Goal: Information Seeking & Learning: Understand process/instructions

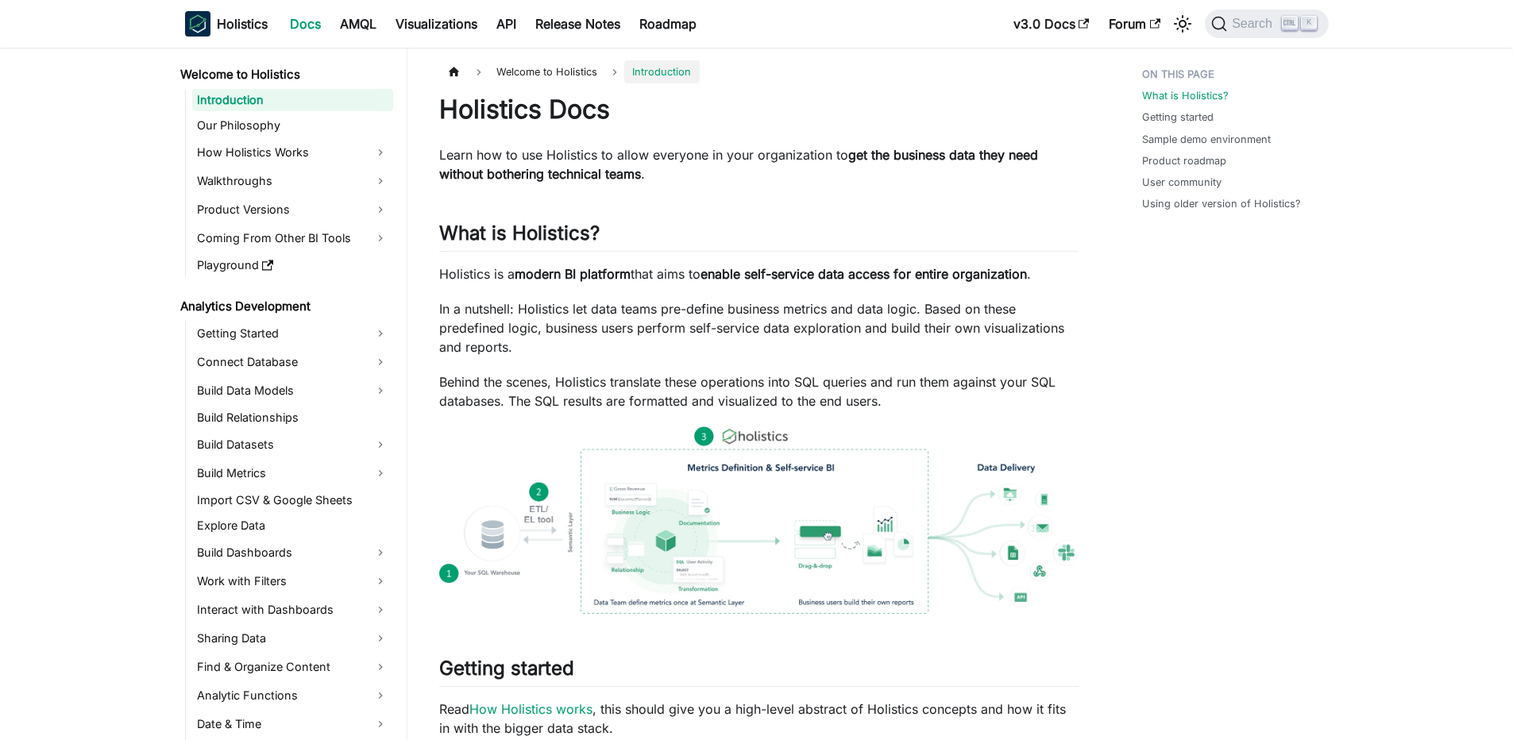
click at [518, 37] on div "Holistics Docs AMQL Visualizations API Release Notes Roadmap" at bounding box center [594, 23] width 819 height 35
click at [516, 21] on link "API" at bounding box center [506, 23] width 39 height 25
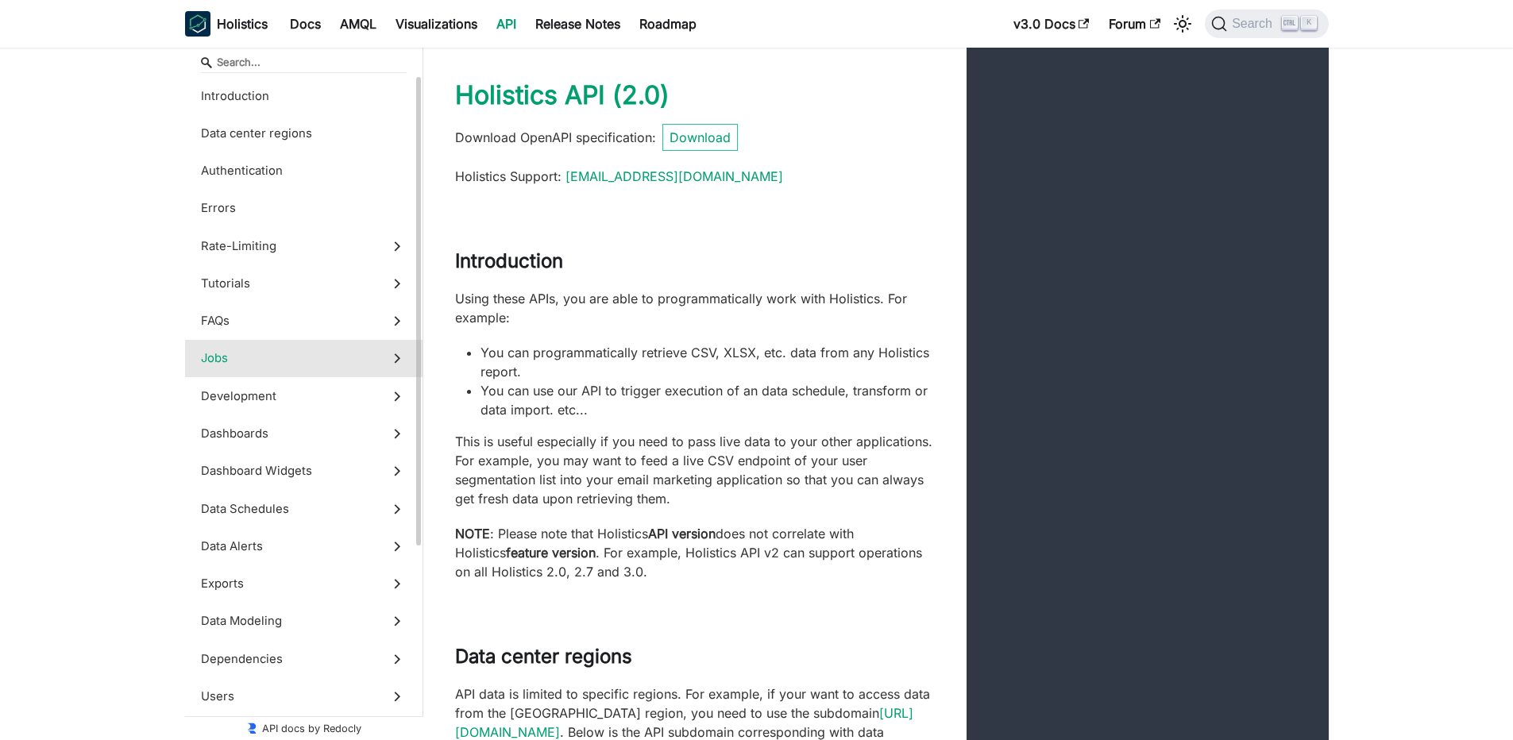
click at [253, 356] on span "Jobs" at bounding box center [289, 357] width 176 height 17
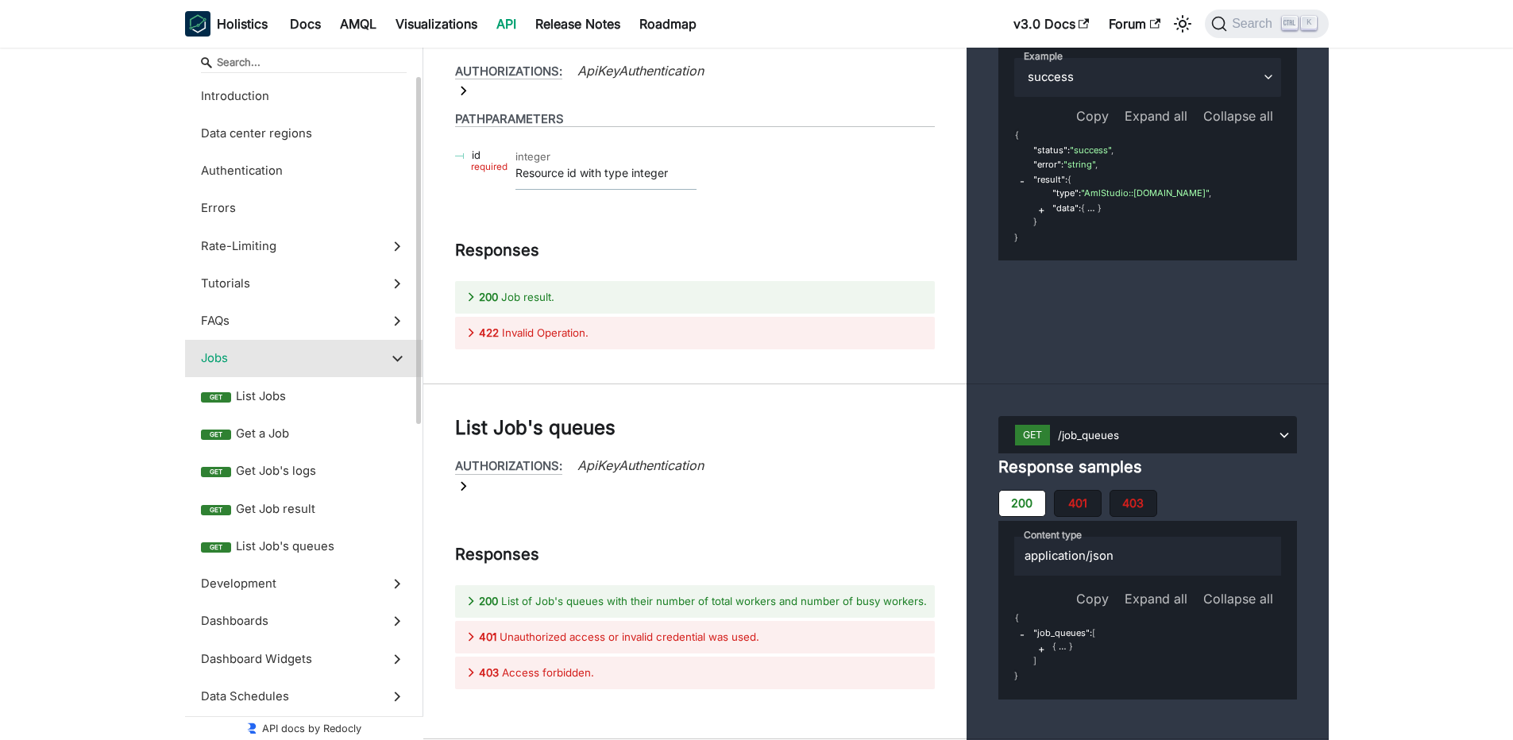
click at [253, 360] on span "Jobs" at bounding box center [289, 357] width 176 height 17
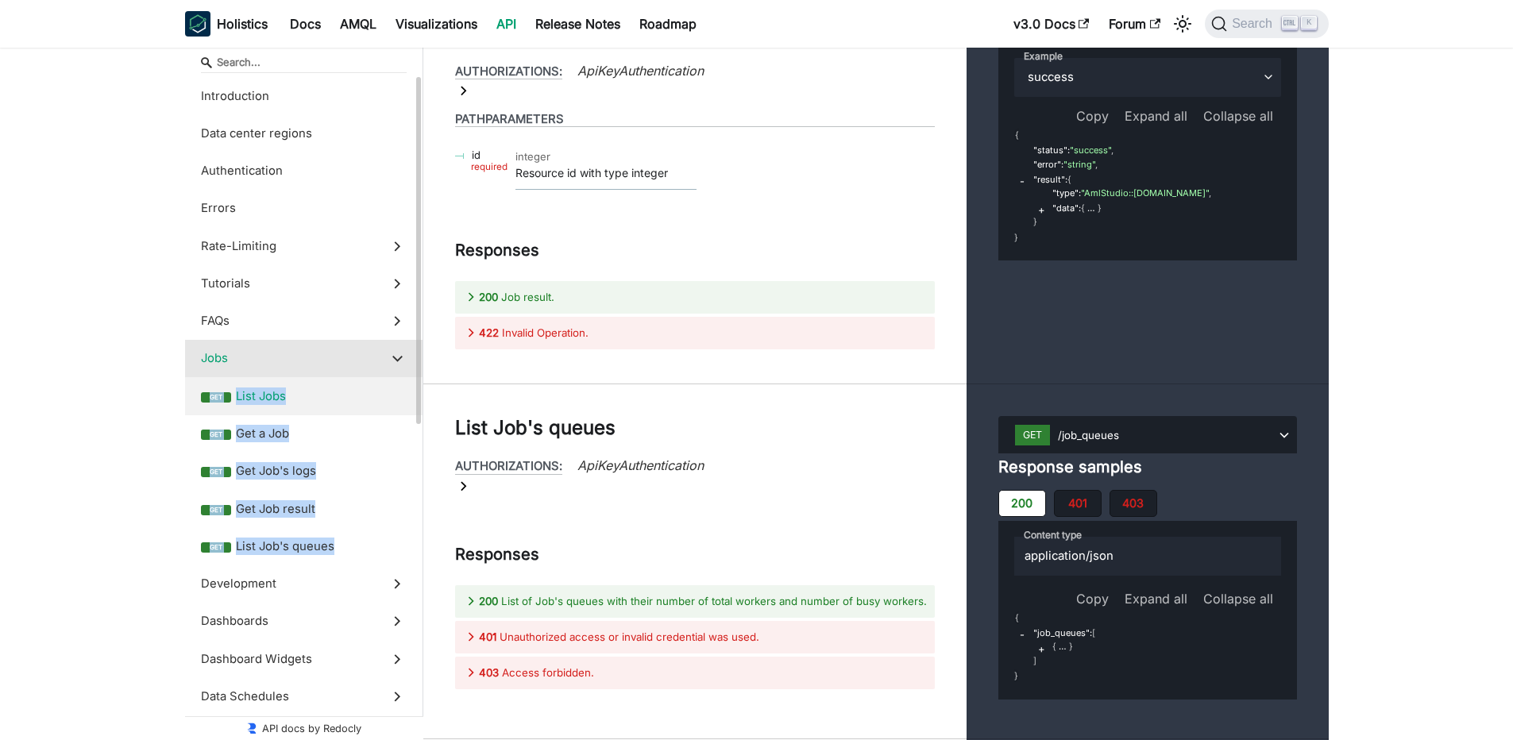
click at [276, 404] on span "List Jobs" at bounding box center [321, 396] width 171 height 17
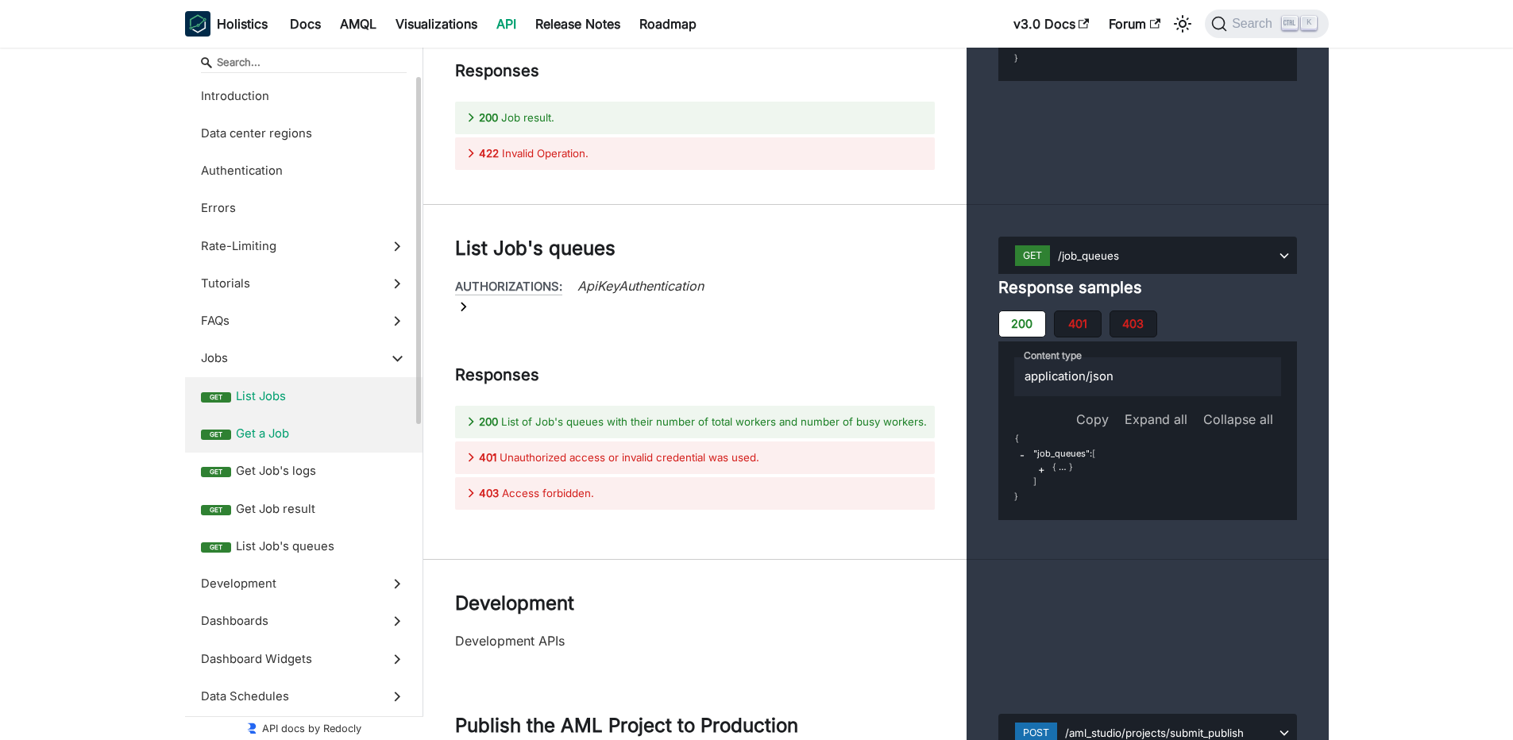
click at [366, 434] on span "Get a Job" at bounding box center [321, 433] width 171 height 17
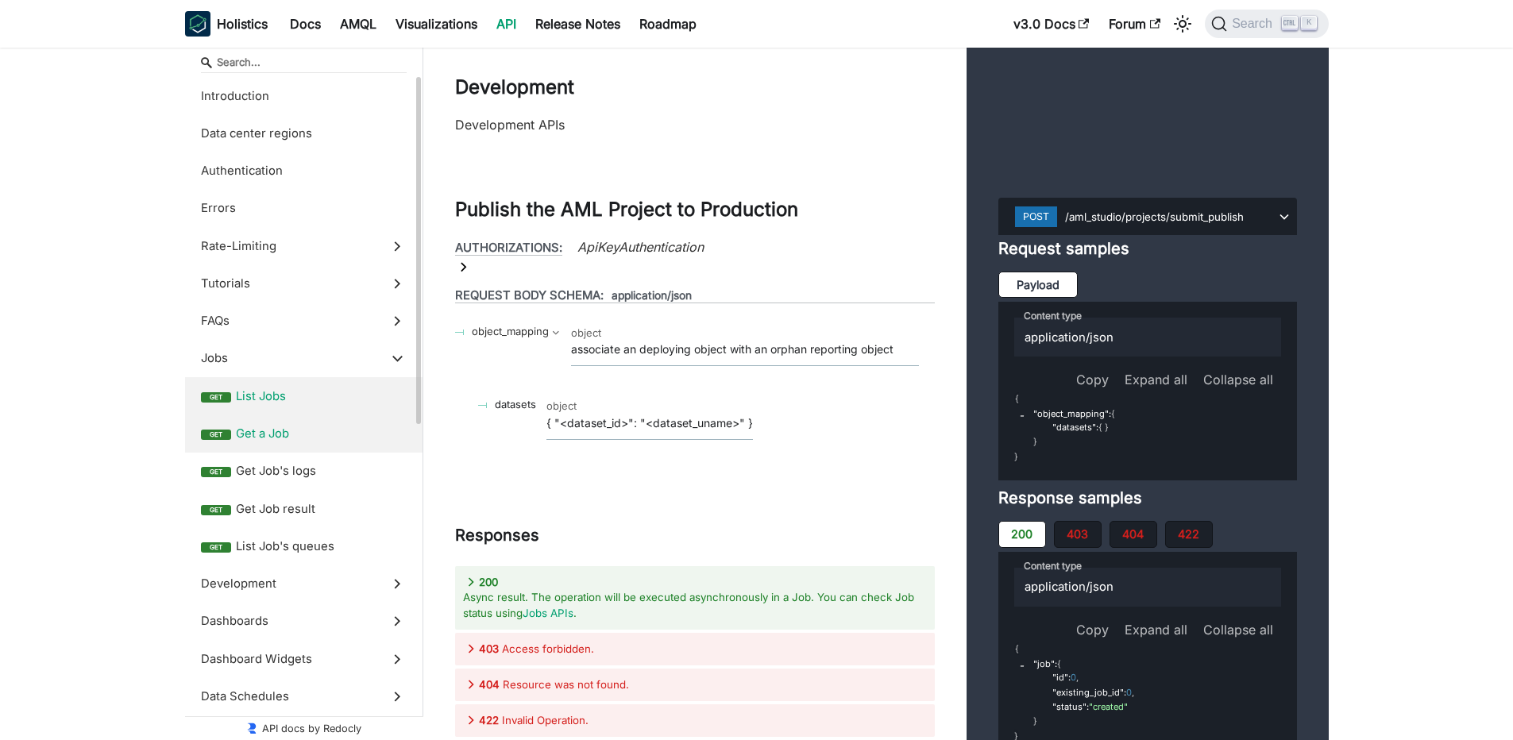
click at [349, 412] on label "get List Jobs" at bounding box center [303, 395] width 237 height 37
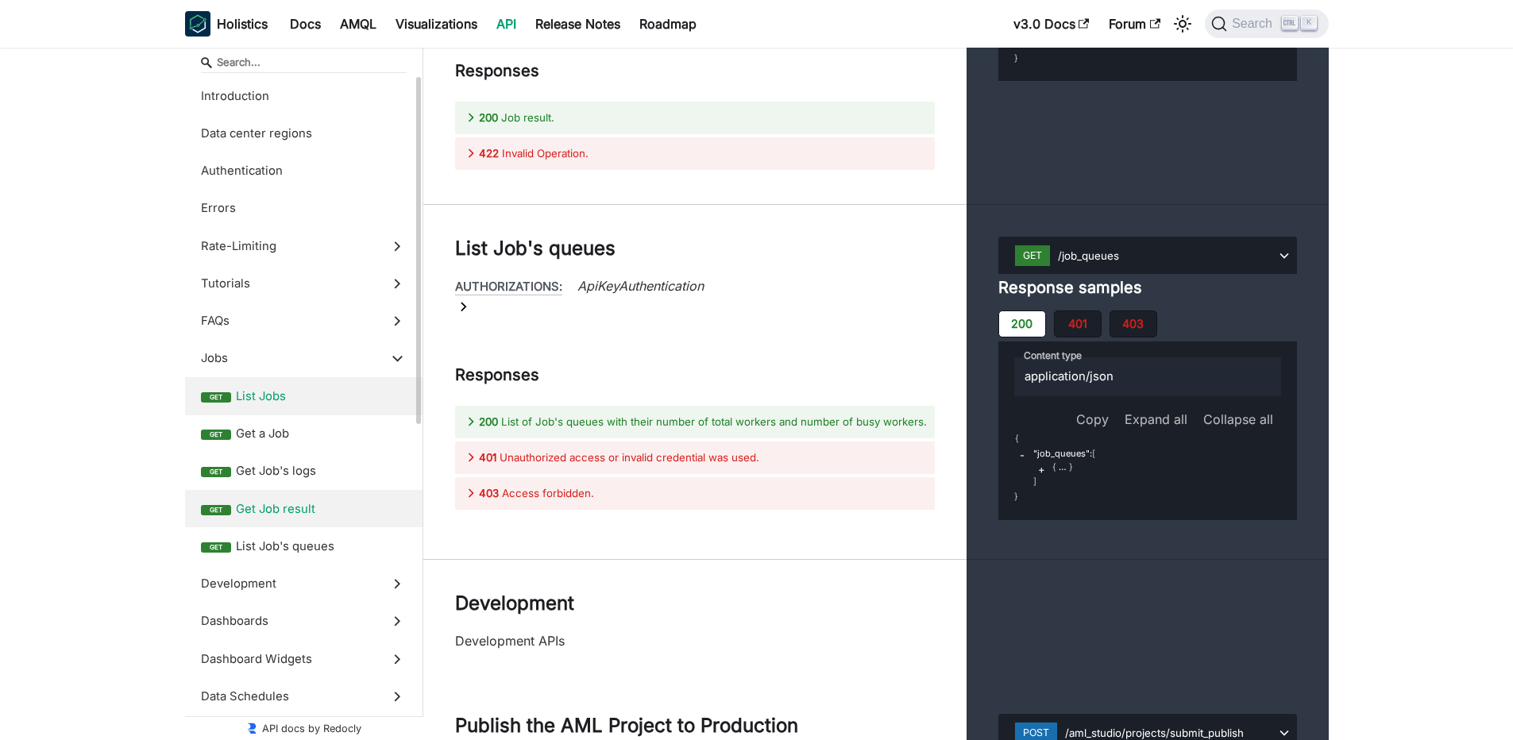
click at [359, 496] on label "get Get Job result" at bounding box center [303, 508] width 237 height 37
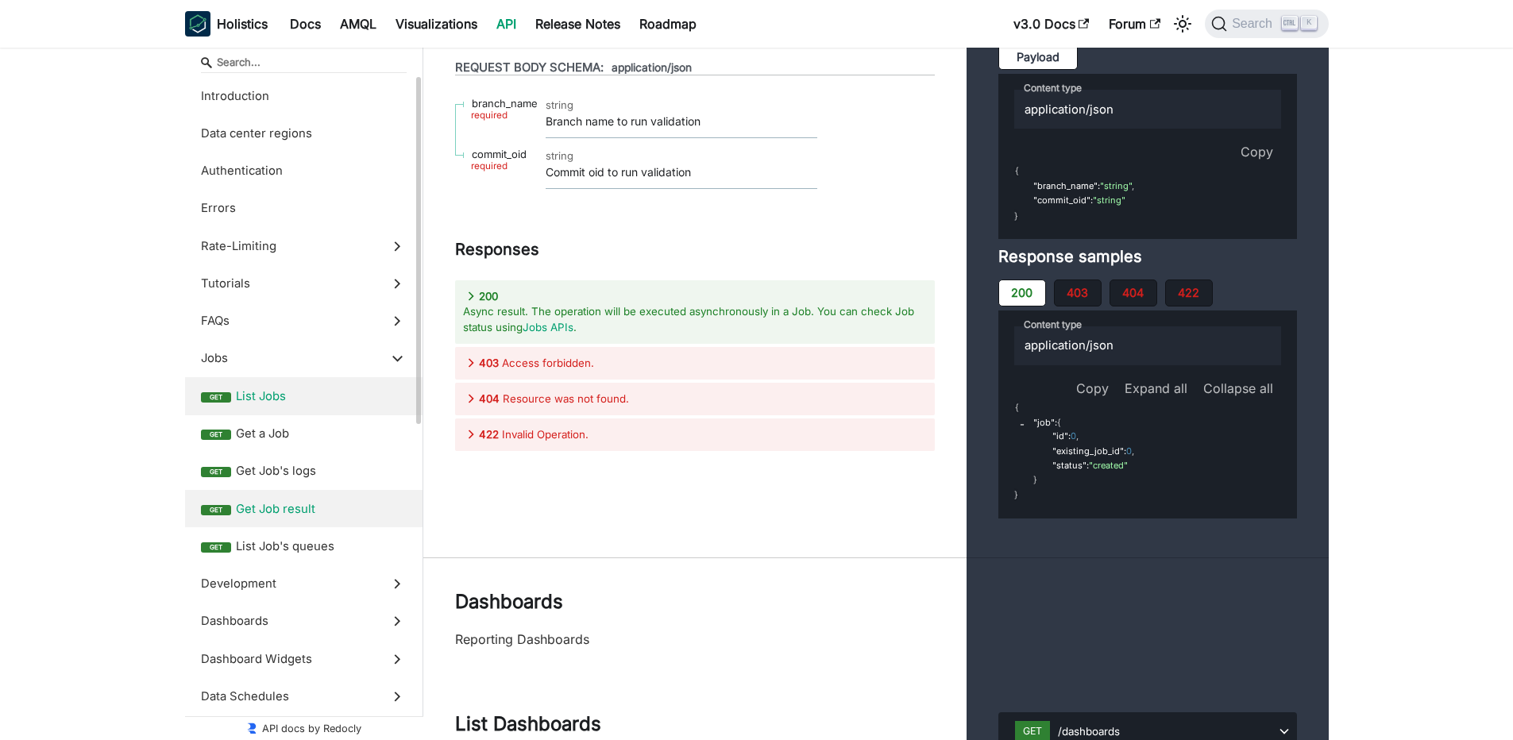
click at [350, 380] on label "get List Jobs" at bounding box center [303, 395] width 237 height 37
